Goal: Transaction & Acquisition: Purchase product/service

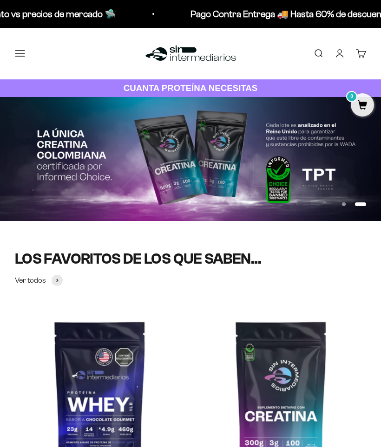
click at [15, 52] on button "Menú" at bounding box center [20, 53] width 10 height 10
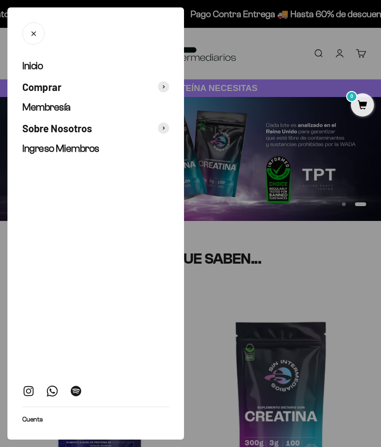
click at [163, 92] on button "Comprar" at bounding box center [95, 86] width 147 height 13
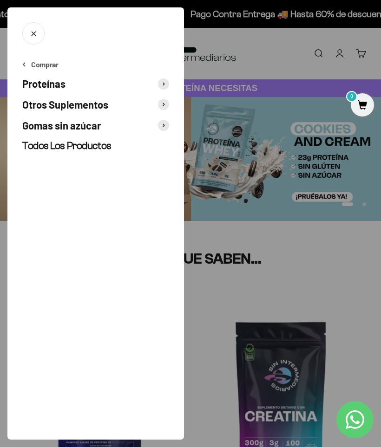
click at [30, 88] on span "Proteínas" at bounding box center [43, 83] width 43 height 13
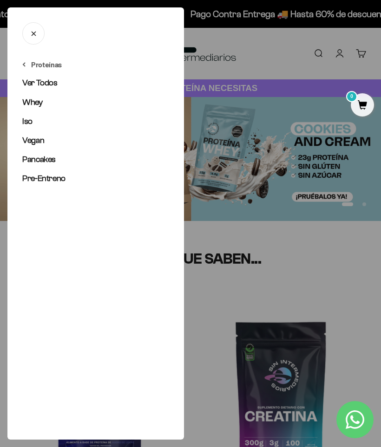
click at [29, 104] on span "Whey" at bounding box center [32, 102] width 20 height 9
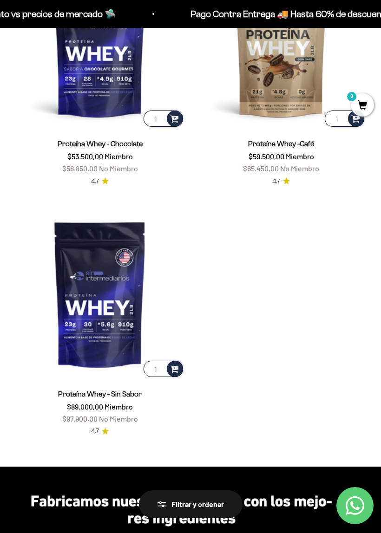
scroll to position [432, 0]
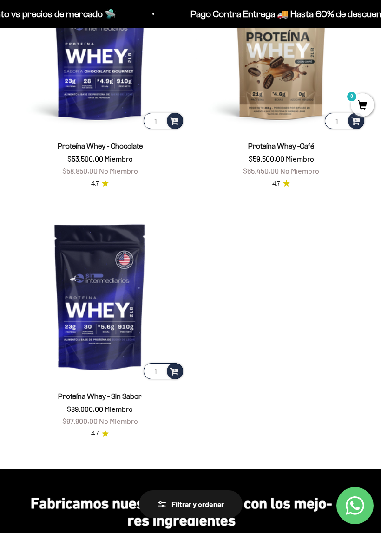
click at [79, 297] on img at bounding box center [100, 296] width 170 height 170
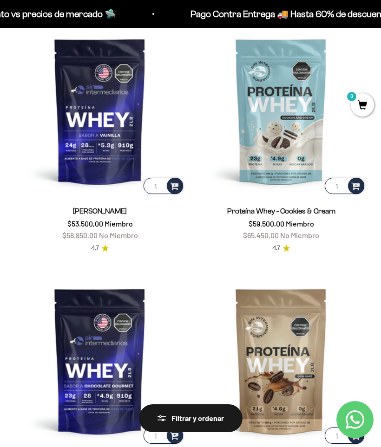
scroll to position [0, 0]
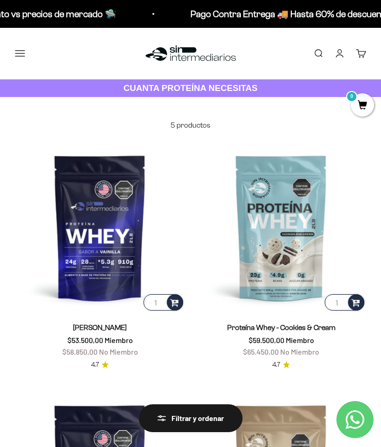
click at [78, 225] on img at bounding box center [100, 228] width 170 height 170
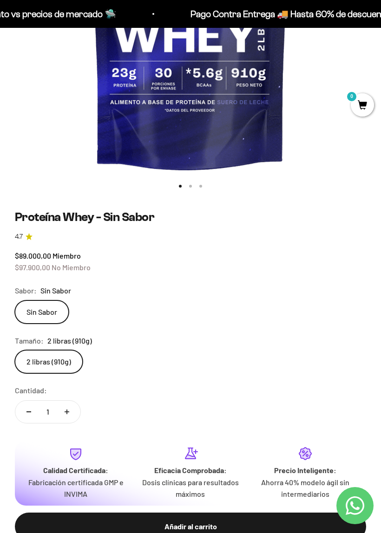
scroll to position [284, 0]
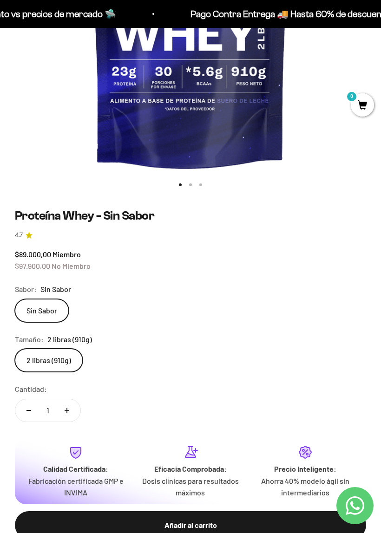
click at [34, 355] on label "2 libras (910g)" at bounding box center [49, 360] width 68 height 23
click at [15, 349] on input "2 libras (910g)" at bounding box center [14, 349] width 0 height 0
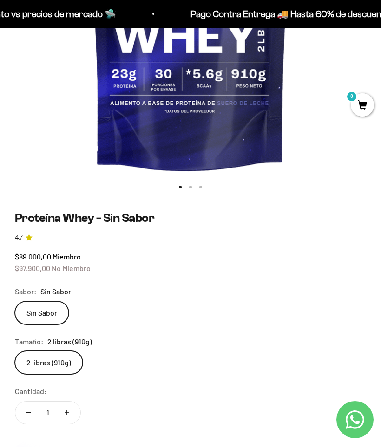
scroll to position [280, 0]
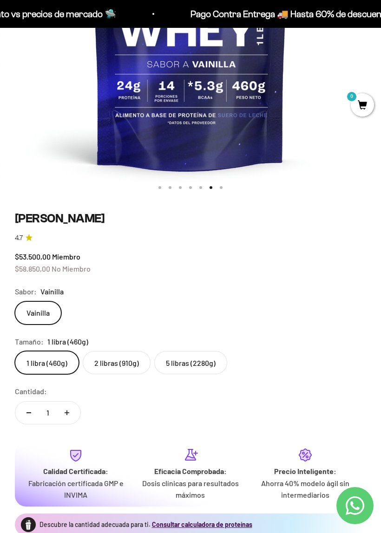
scroll to position [265, 0]
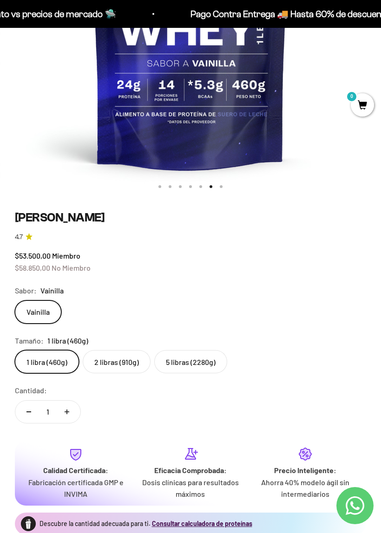
click at [181, 364] on label "5 libras (2280g)" at bounding box center [190, 361] width 73 height 23
click at [15, 350] on input "5 libras (2280g)" at bounding box center [14, 350] width 0 height 0
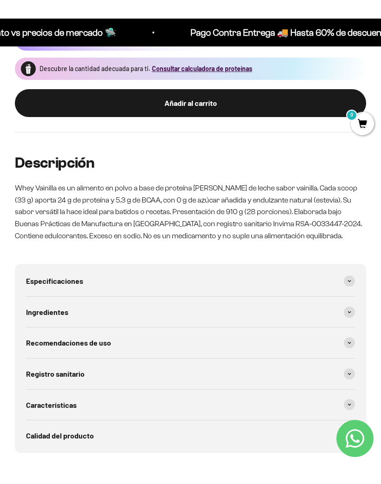
scroll to position [729, 0]
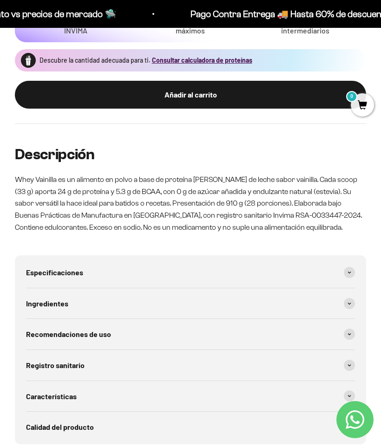
click at [353, 267] on span at bounding box center [349, 272] width 11 height 11
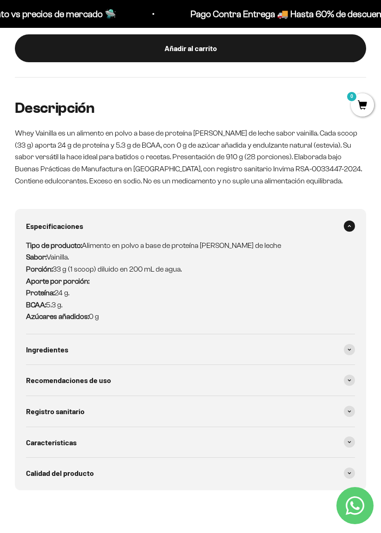
scroll to position [776, 0]
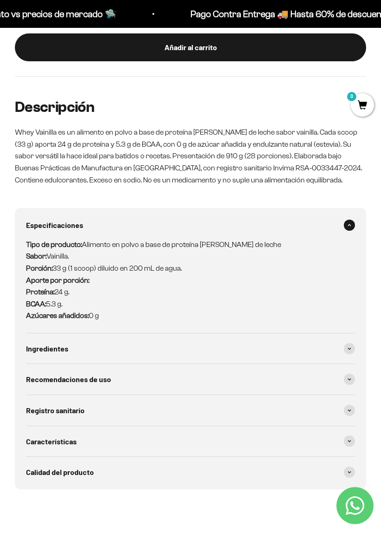
click at [351, 334] on div "Ingredientes" at bounding box center [190, 349] width 329 height 31
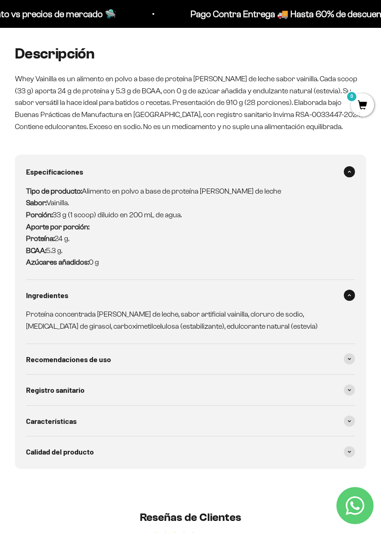
scroll to position [830, 0]
click at [352, 353] on span at bounding box center [349, 358] width 11 height 11
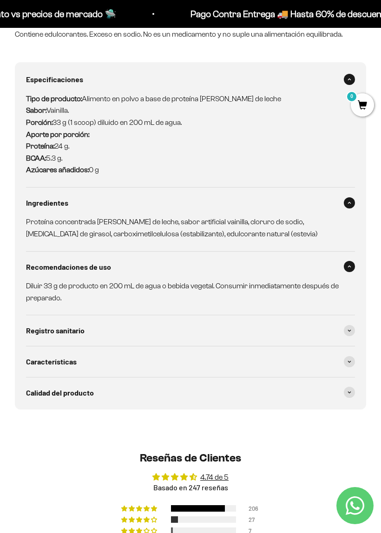
scroll to position [924, 0]
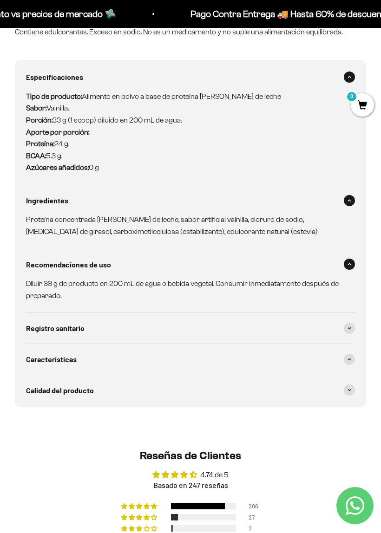
click at [349, 354] on span at bounding box center [349, 359] width 11 height 11
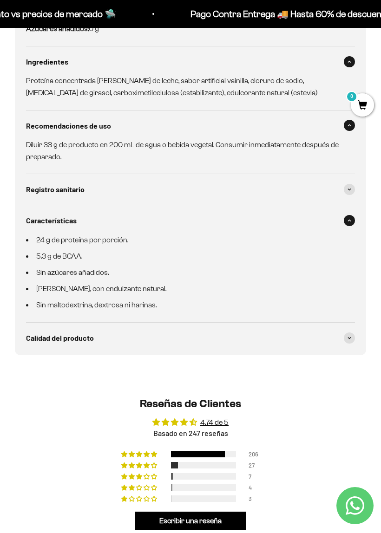
scroll to position [1064, 0]
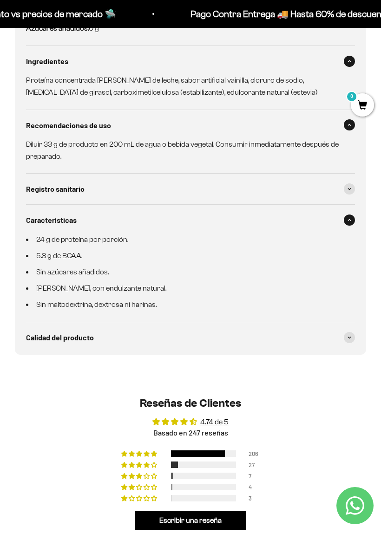
click at [351, 332] on span at bounding box center [349, 337] width 11 height 11
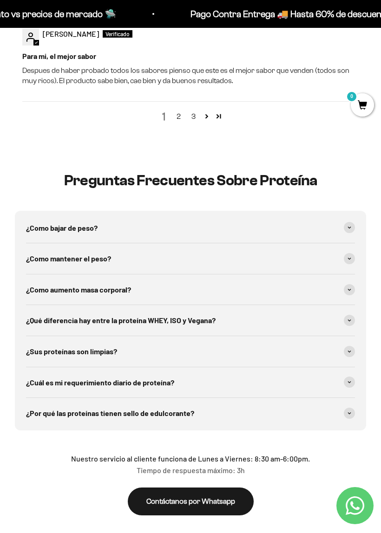
scroll to position [2134, 0]
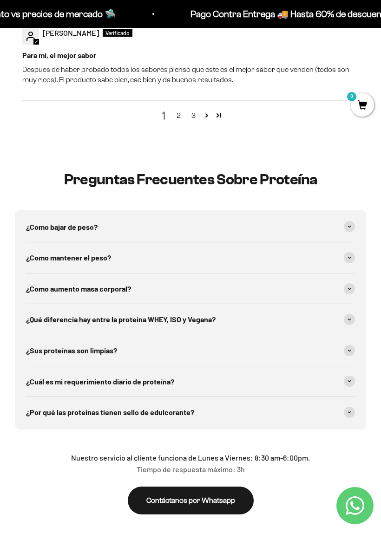
click at [353, 345] on span at bounding box center [349, 350] width 11 height 11
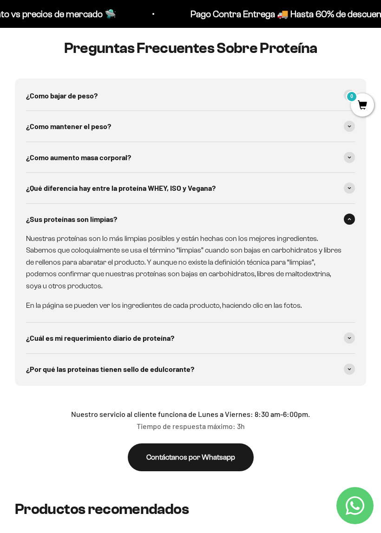
scroll to position [2267, 0]
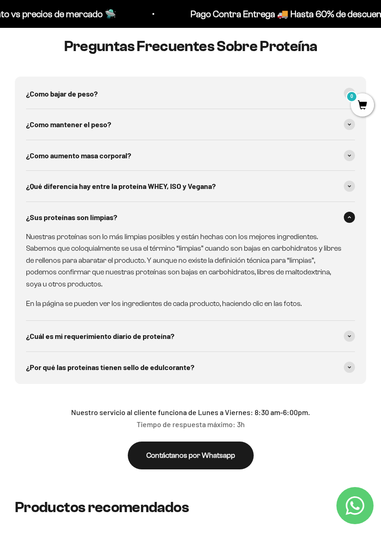
click at [348, 335] on icon at bounding box center [350, 336] width 4 height 3
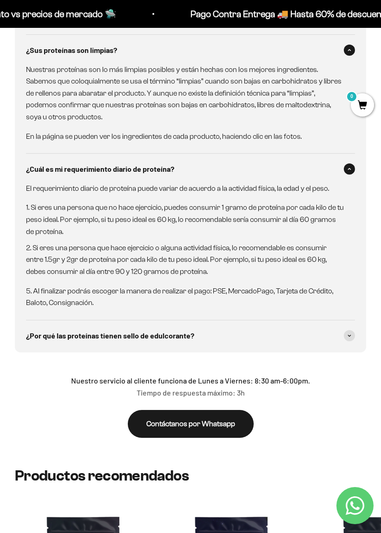
scroll to position [2435, 0]
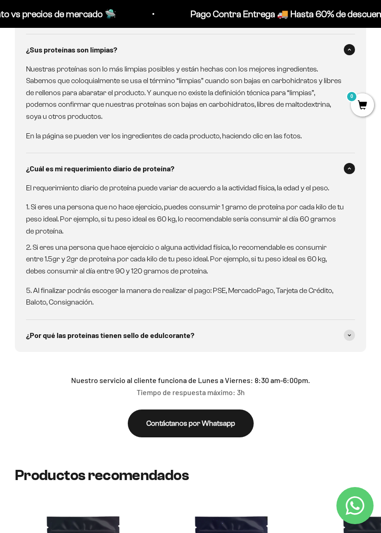
click at [354, 330] on span at bounding box center [349, 335] width 11 height 11
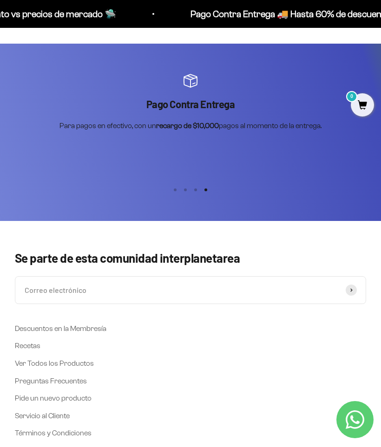
scroll to position [3175, 0]
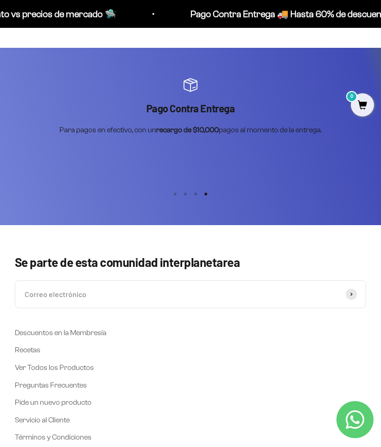
click at [39, 281] on input "Correo electrónico" at bounding box center [190, 295] width 351 height 28
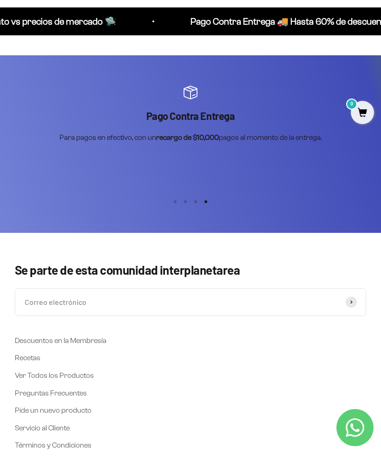
scroll to position [3174, 0]
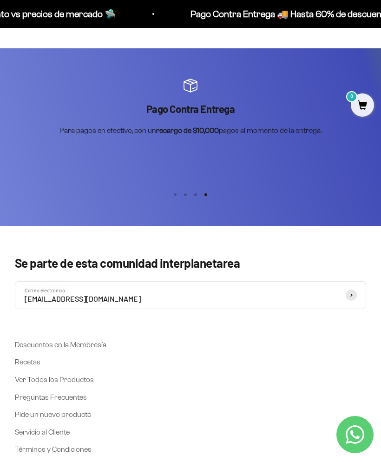
type input "[EMAIL_ADDRESS][DOMAIN_NAME]"
click at [354, 290] on button "Suscribirse" at bounding box center [351, 295] width 11 height 11
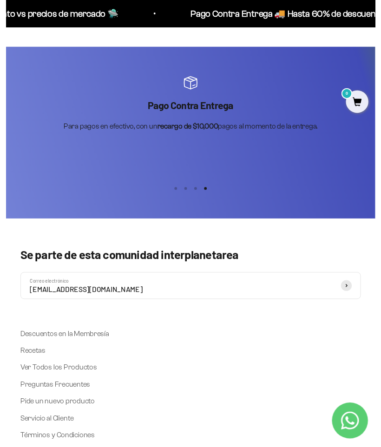
scroll to position [3175, 0]
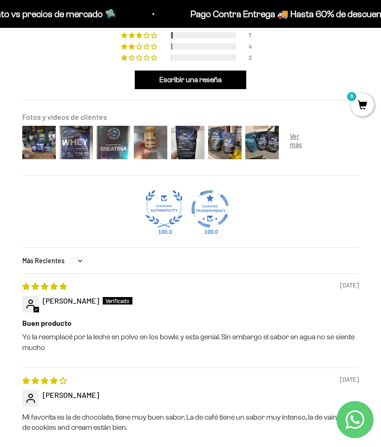
scroll to position [1240, 0]
